Goal: Find specific page/section: Find specific page/section

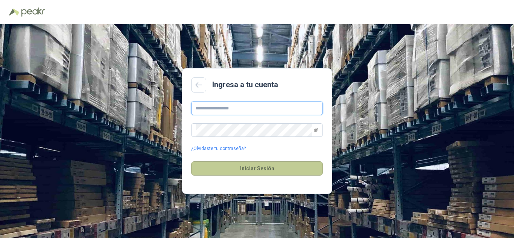
type input "**********"
click at [235, 169] on button "Iniciar Sesión" at bounding box center [257, 168] width 132 height 14
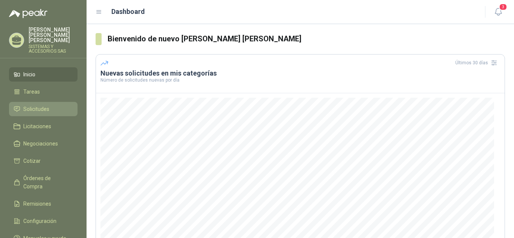
click at [34, 105] on span "Solicitudes" at bounding box center [36, 109] width 26 height 8
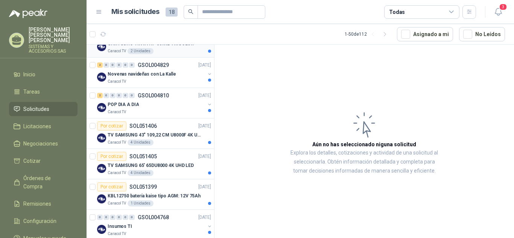
scroll to position [151, 0]
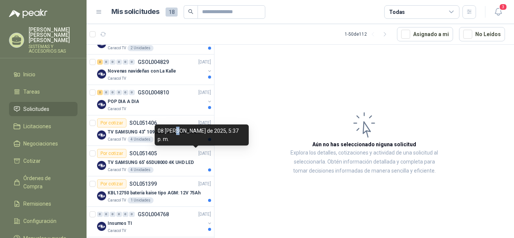
click at [176, 137] on div "08 [PERSON_NAME] de 2025, 5:37 p. m." at bounding box center [202, 135] width 94 height 21
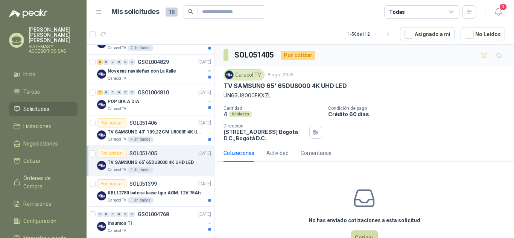
click at [225, 87] on p "TV SAMSUNG 65' 65DU8000 4K UHD LED" at bounding box center [285, 86] width 123 height 8
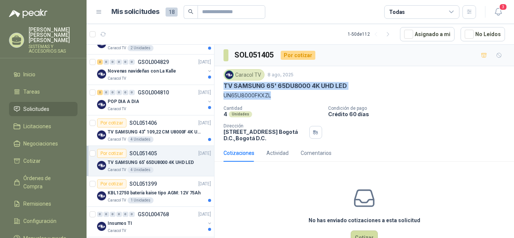
drag, startPoint x: 222, startPoint y: 87, endPoint x: 276, endPoint y: 100, distance: 55.7
click at [276, 100] on div "Caracol TV 8 ago, 2025 TV SAMSUNG 65' 65DU8000 4K UHD LED UN65U8000FKXZL Cantid…" at bounding box center [365, 105] width 300 height 78
copy div "TV SAMSUNG 65' 65DU8000 4K UHD LED UN65U8000FKXZL"
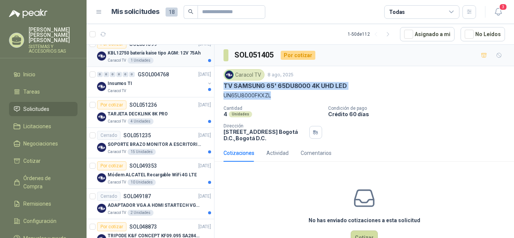
scroll to position [301, 0]
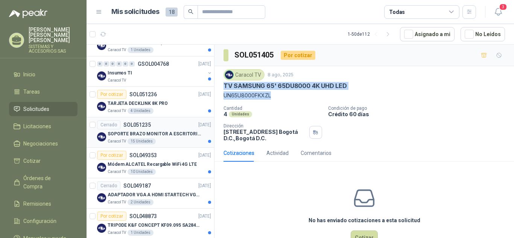
click at [149, 134] on p "SOPORTE BRAZO MONITOR A ESCRITORIO NBF80" at bounding box center [155, 134] width 94 height 7
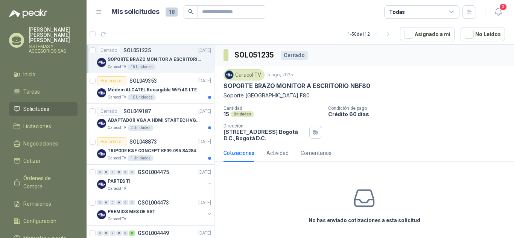
scroll to position [376, 0]
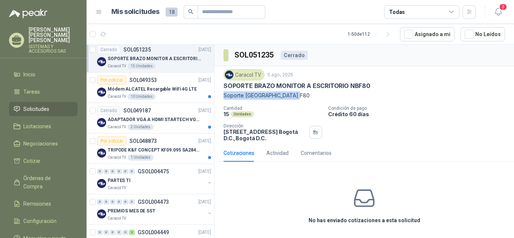
drag, startPoint x: 225, startPoint y: 94, endPoint x: 318, endPoint y: 93, distance: 93.4
click at [318, 93] on p "Soporte [GEOGRAPHIC_DATA] F80" at bounding box center [365, 95] width 282 height 8
copy p "Soporte [GEOGRAPHIC_DATA] F80"
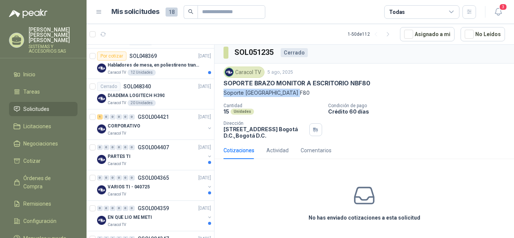
scroll to position [602, 0]
